Goal: Task Accomplishment & Management: Manage account settings

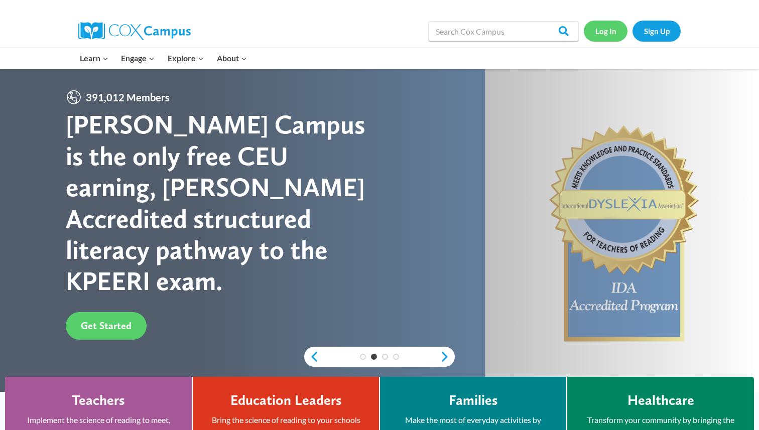
click at [608, 33] on link "Log In" at bounding box center [606, 31] width 44 height 21
click at [612, 33] on link "Log In" at bounding box center [606, 31] width 44 height 21
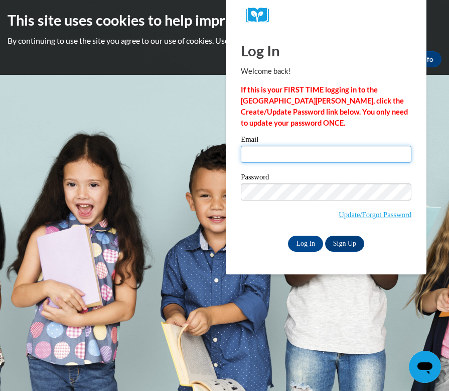
click at [339, 154] on input "Email" at bounding box center [326, 154] width 171 height 17
type input "lkblack2@crimson.ua.edu"
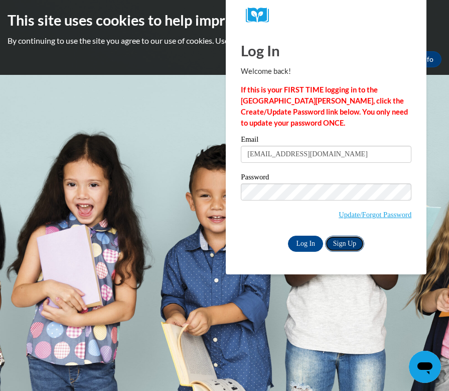
click at [346, 245] on link "Sign Up" at bounding box center [344, 243] width 39 height 16
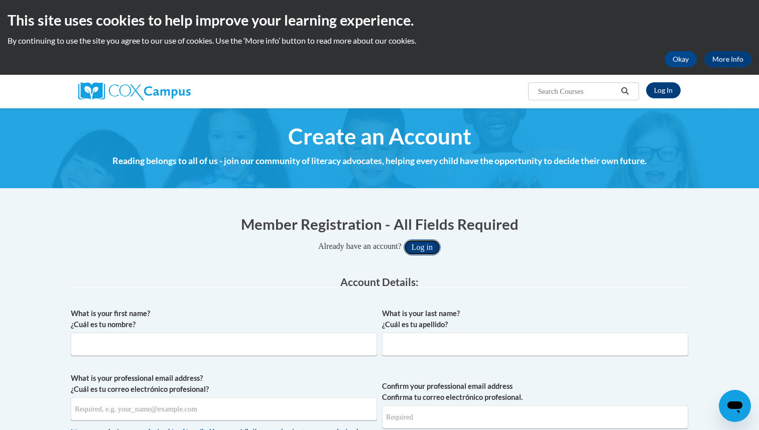
click at [418, 251] on button "Log in" at bounding box center [422, 247] width 37 height 16
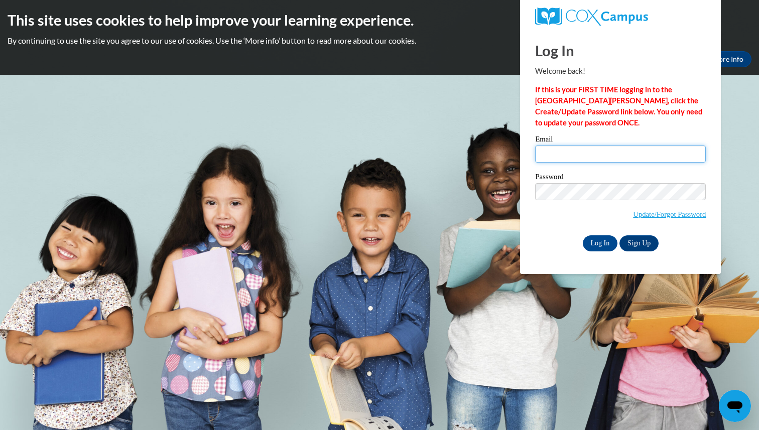
click at [569, 160] on input "Email" at bounding box center [620, 154] width 171 height 17
type input "[EMAIL_ADDRESS][DOMAIN_NAME]"
click at [603, 245] on input "Log In" at bounding box center [600, 243] width 35 height 16
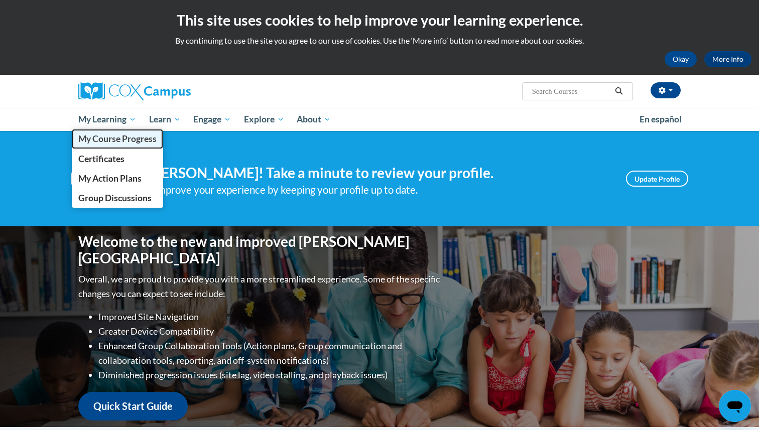
click at [128, 135] on span "My Course Progress" at bounding box center [117, 139] width 78 height 11
